Goal: Task Accomplishment & Management: Manage account settings

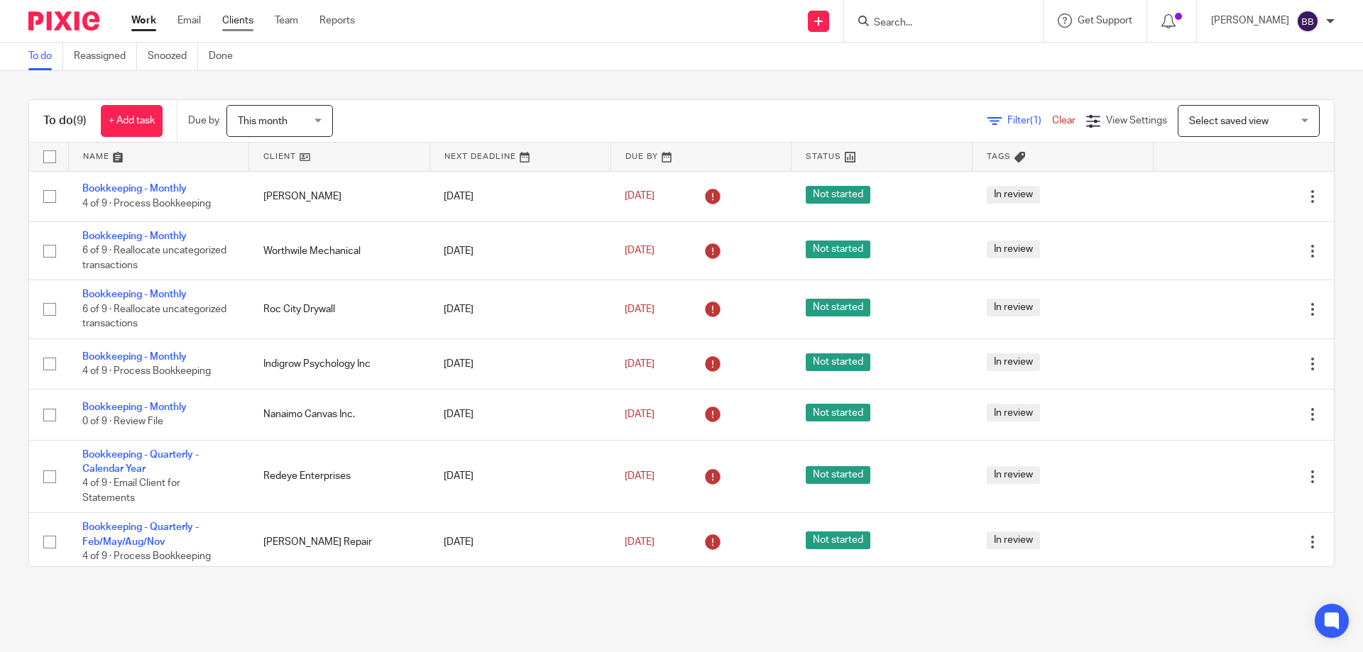
click at [240, 20] on link "Clients" at bounding box center [237, 20] width 31 height 14
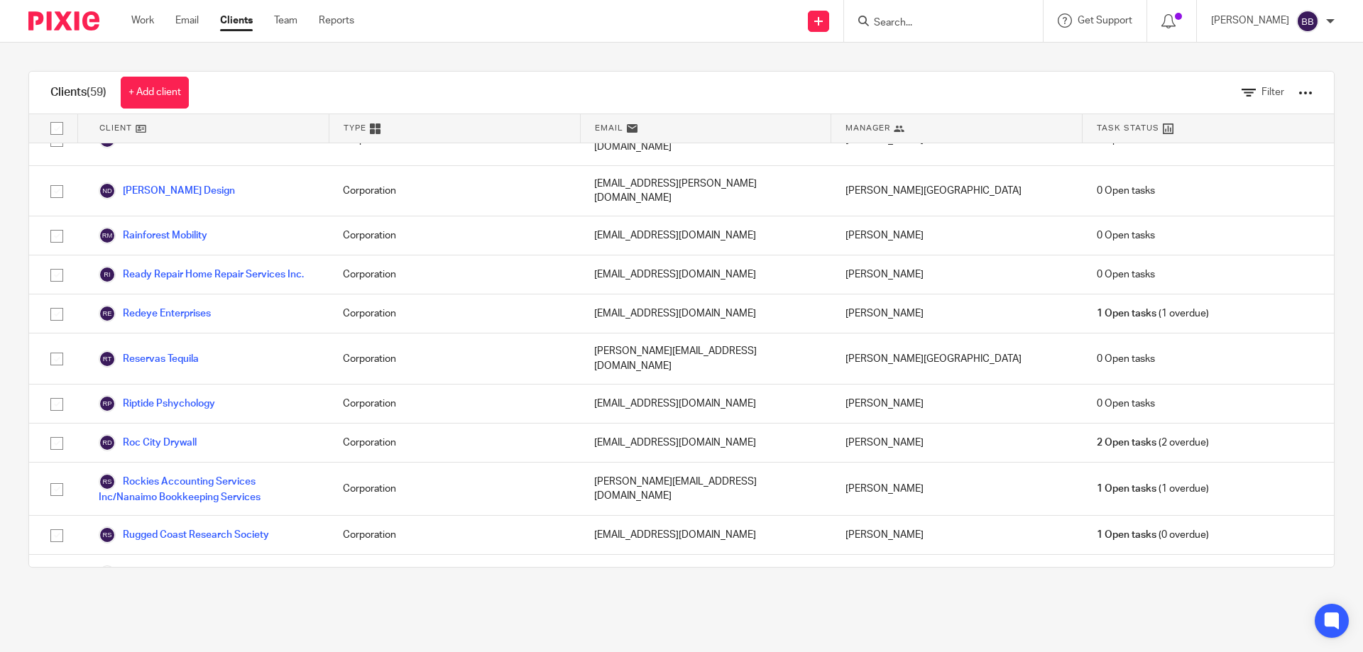
scroll to position [1703, 0]
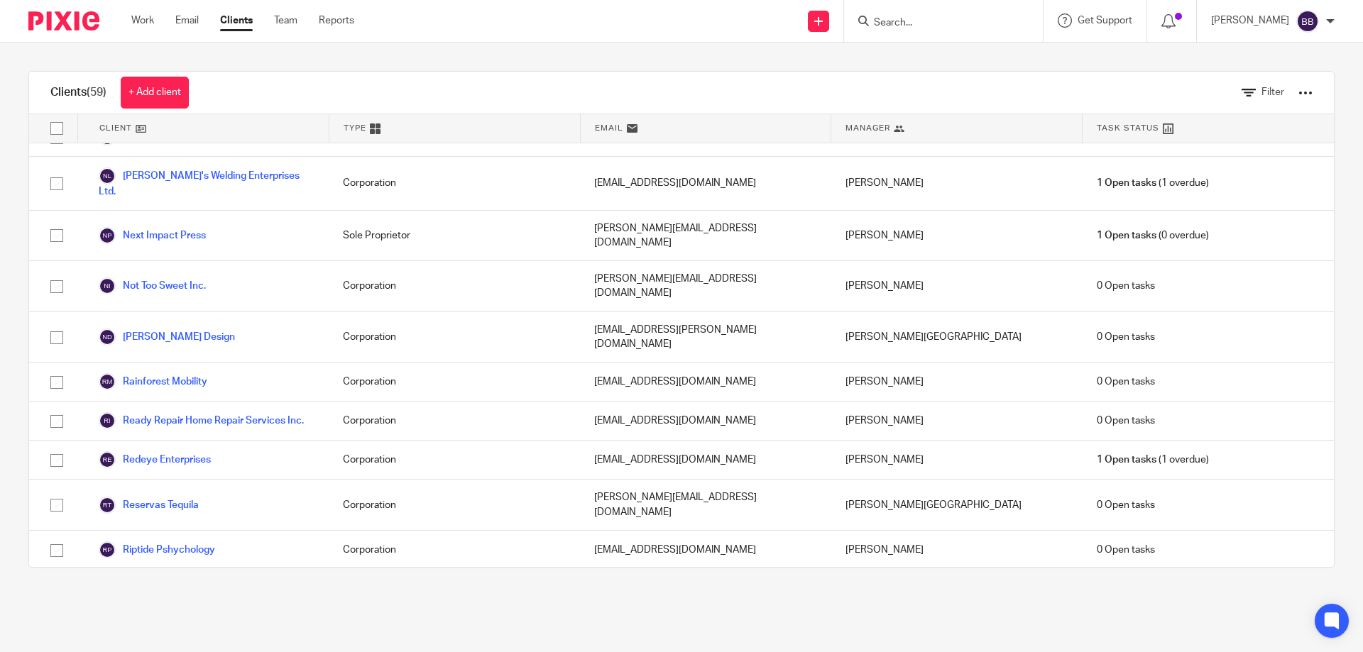
click at [192, 581] on link "Roc City Drywall" at bounding box center [148, 589] width 98 height 17
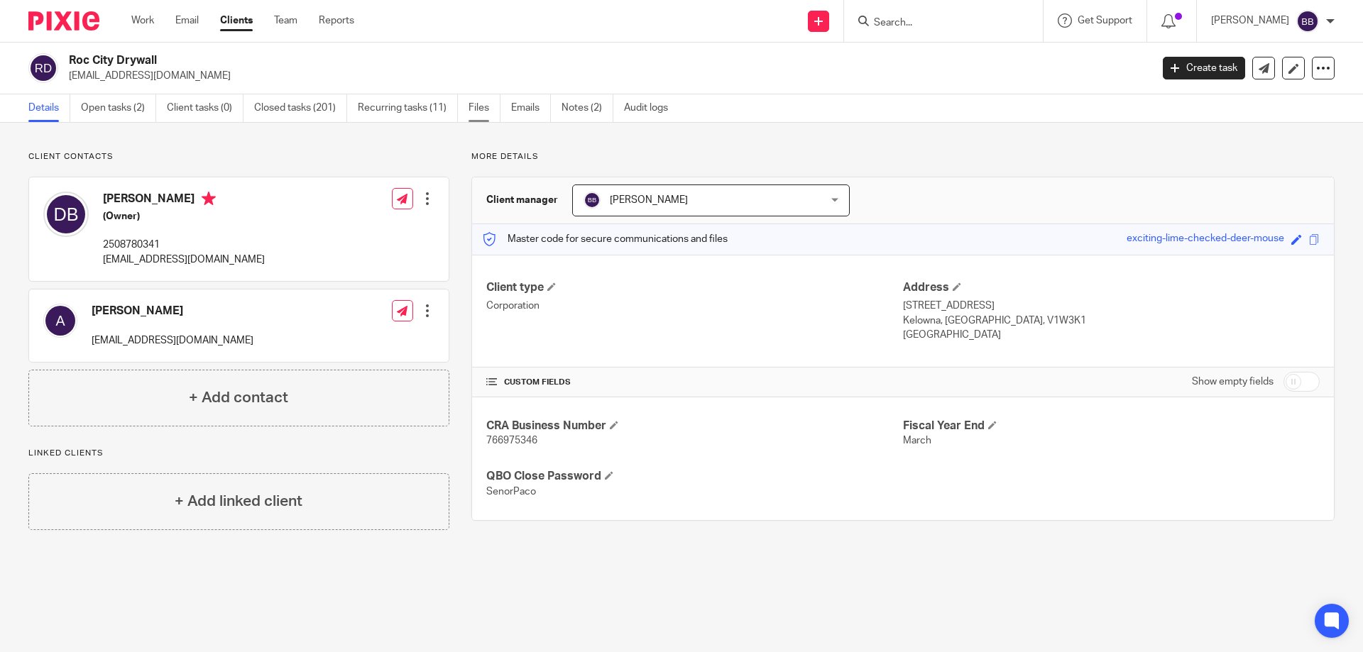
click at [477, 106] on link "Files" at bounding box center [484, 108] width 32 height 28
click at [478, 109] on link "Files" at bounding box center [484, 108] width 32 height 28
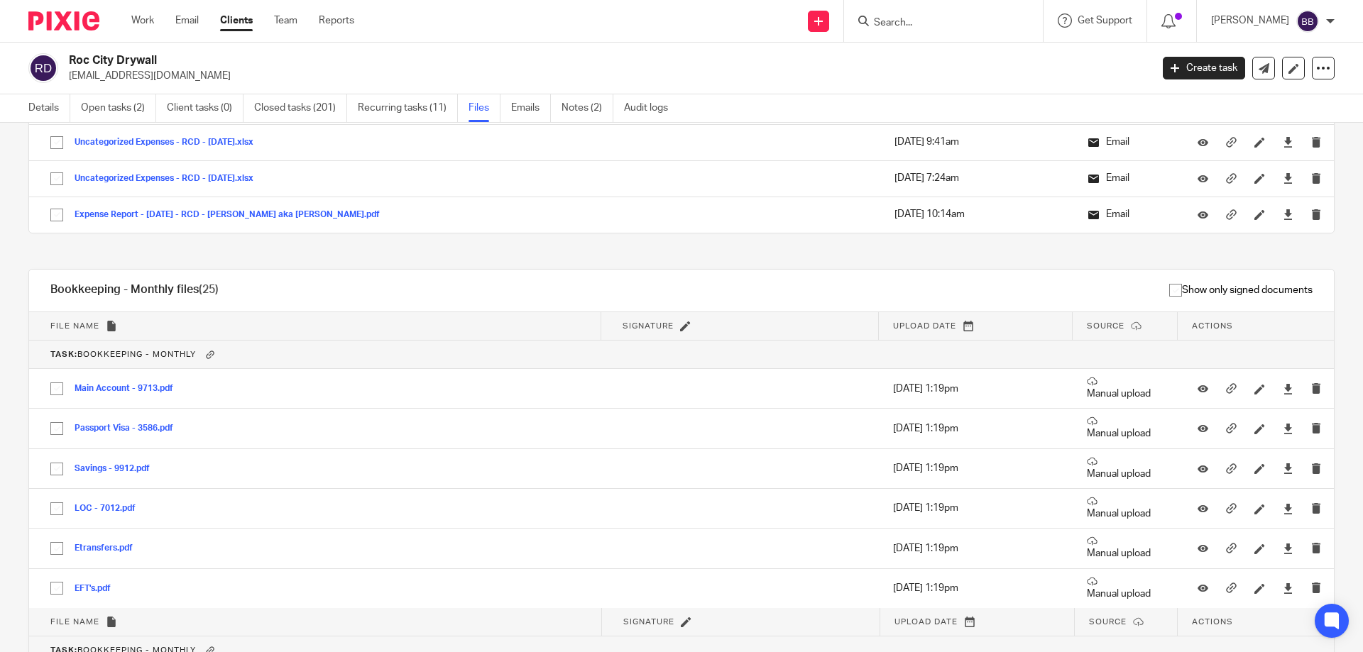
scroll to position [34180, 0]
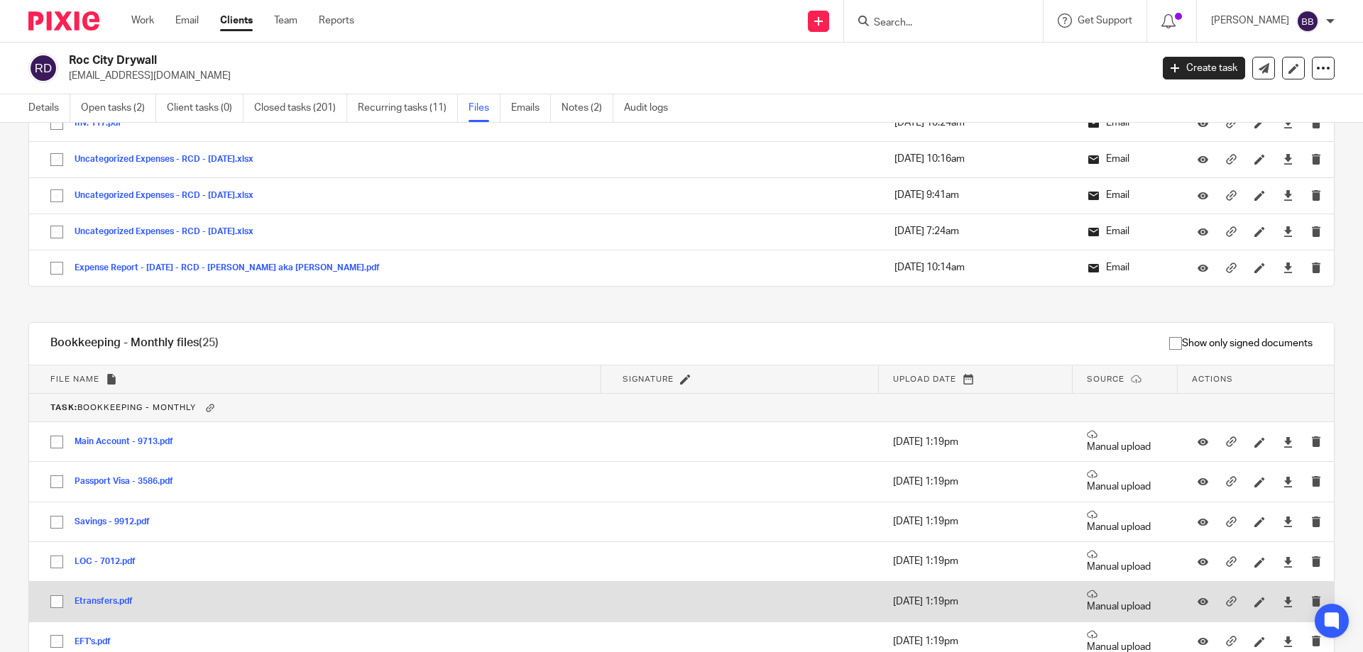
click at [105, 602] on button "Etransfers.pdf" at bounding box center [109, 602] width 69 height 10
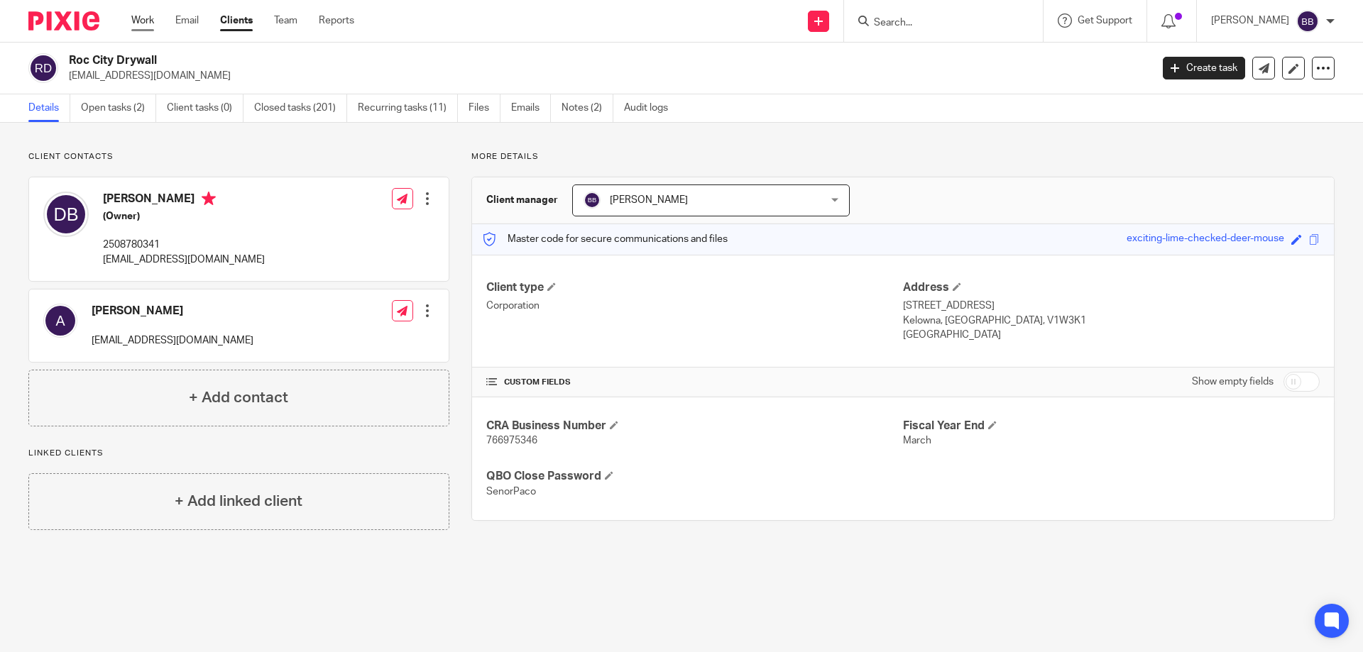
click at [143, 21] on link "Work" at bounding box center [142, 20] width 23 height 14
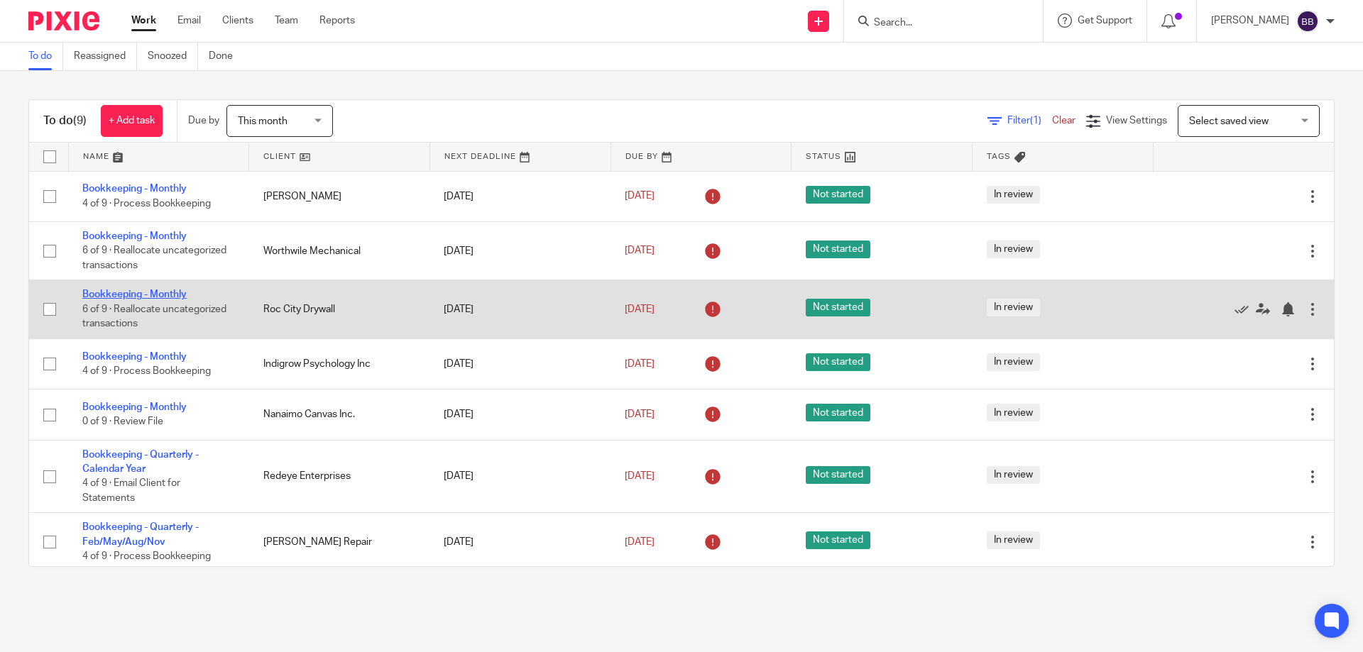
click at [134, 290] on link "Bookkeeping - Monthly" at bounding box center [134, 295] width 104 height 10
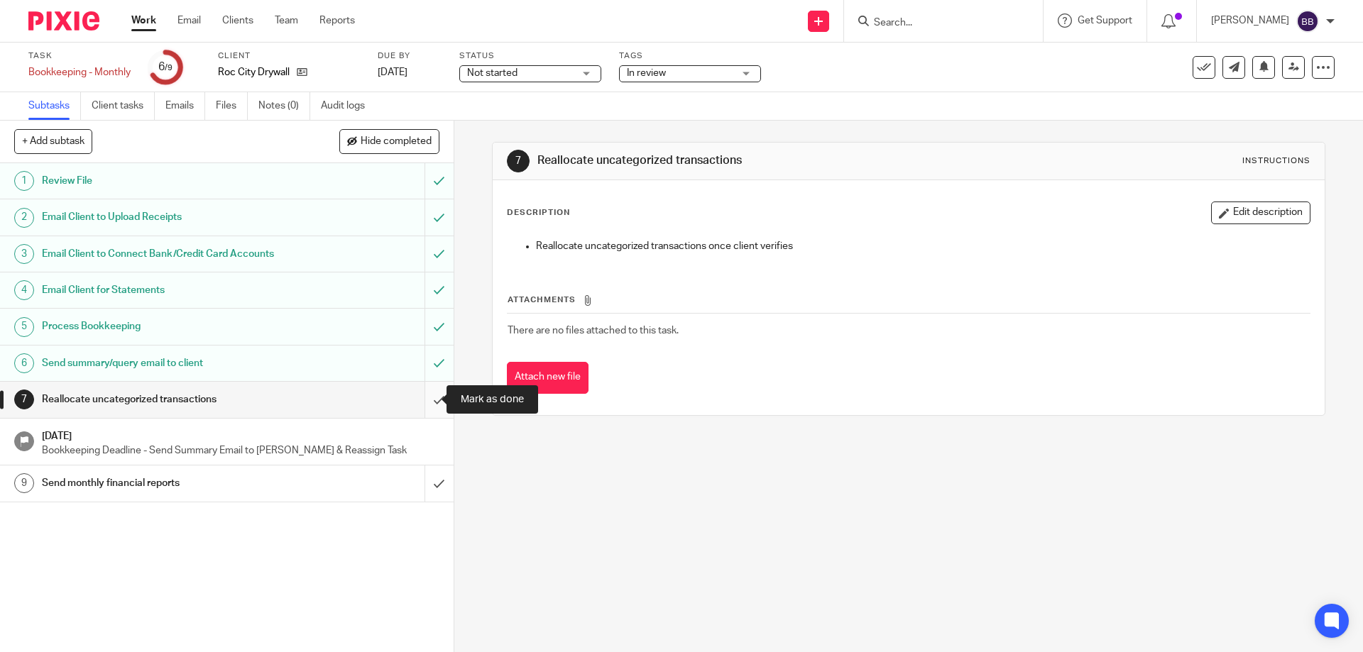
click at [419, 397] on input "submit" at bounding box center [227, 399] width 454 height 35
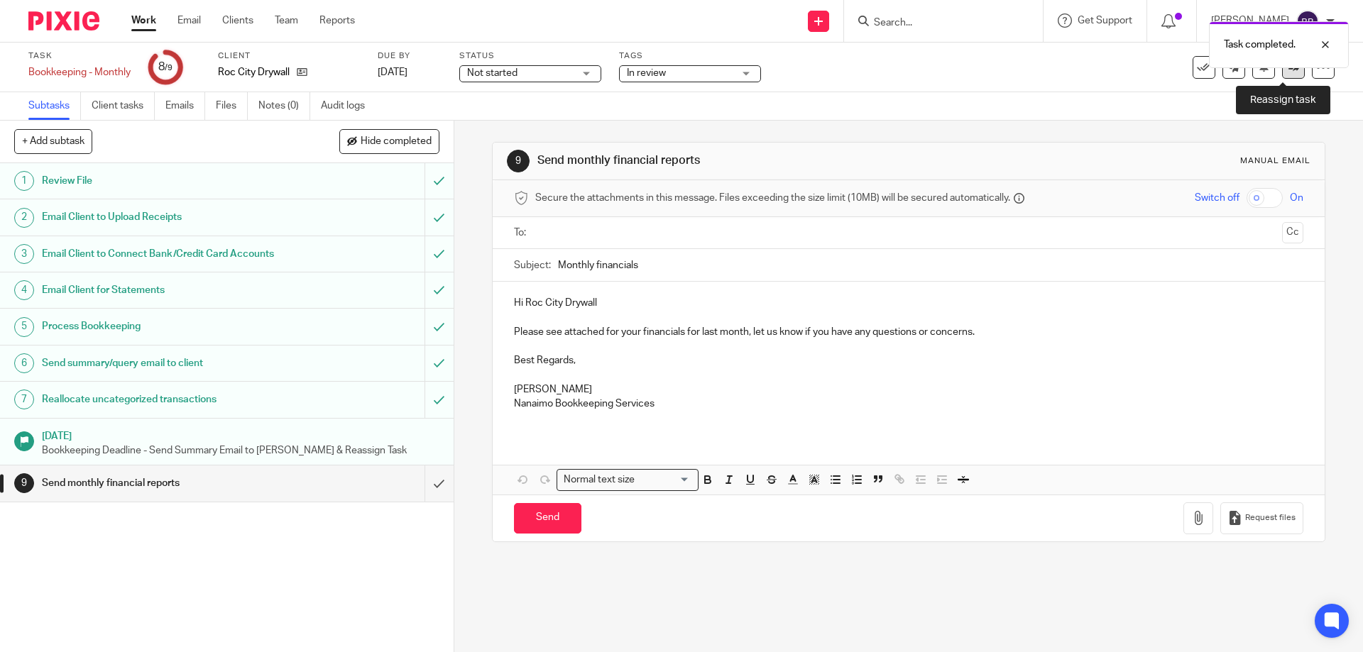
click at [1288, 72] on icon at bounding box center [1293, 67] width 11 height 11
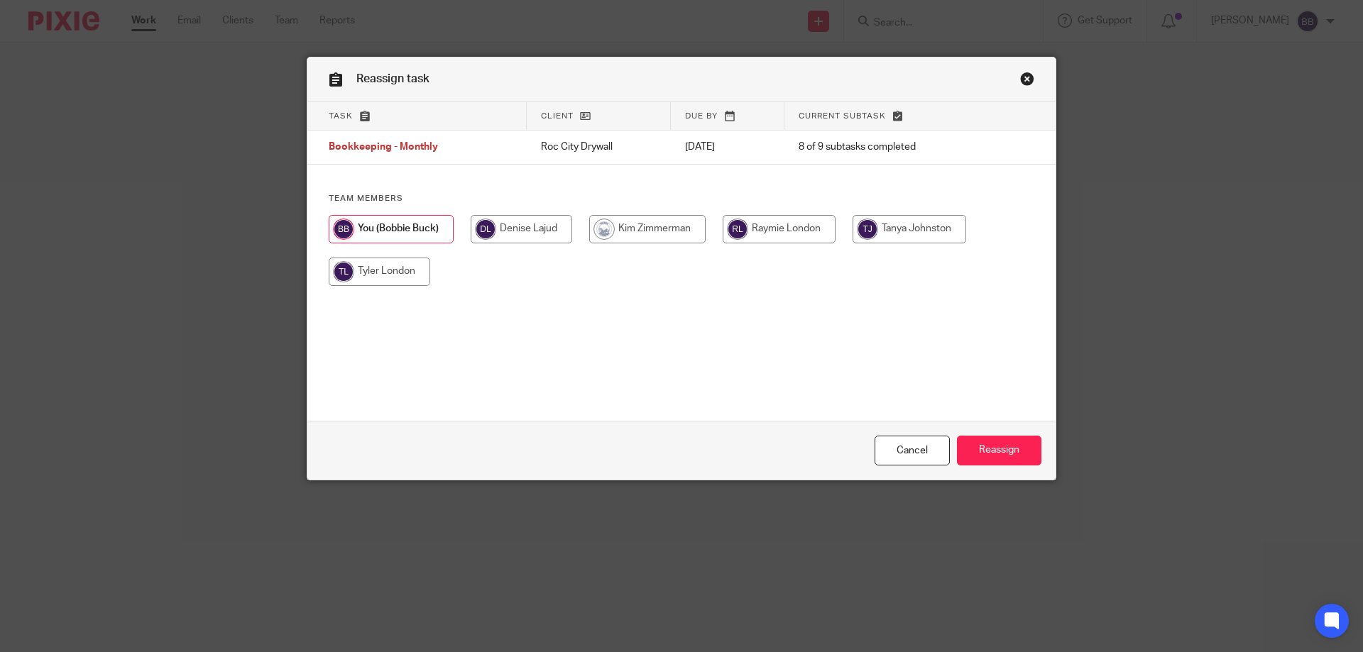
click at [771, 229] on input "radio" at bounding box center [779, 229] width 113 height 28
radio input "true"
click at [984, 448] on input "Reassign" at bounding box center [999, 451] width 84 height 31
